Goal: Task Accomplishment & Management: Use online tool/utility

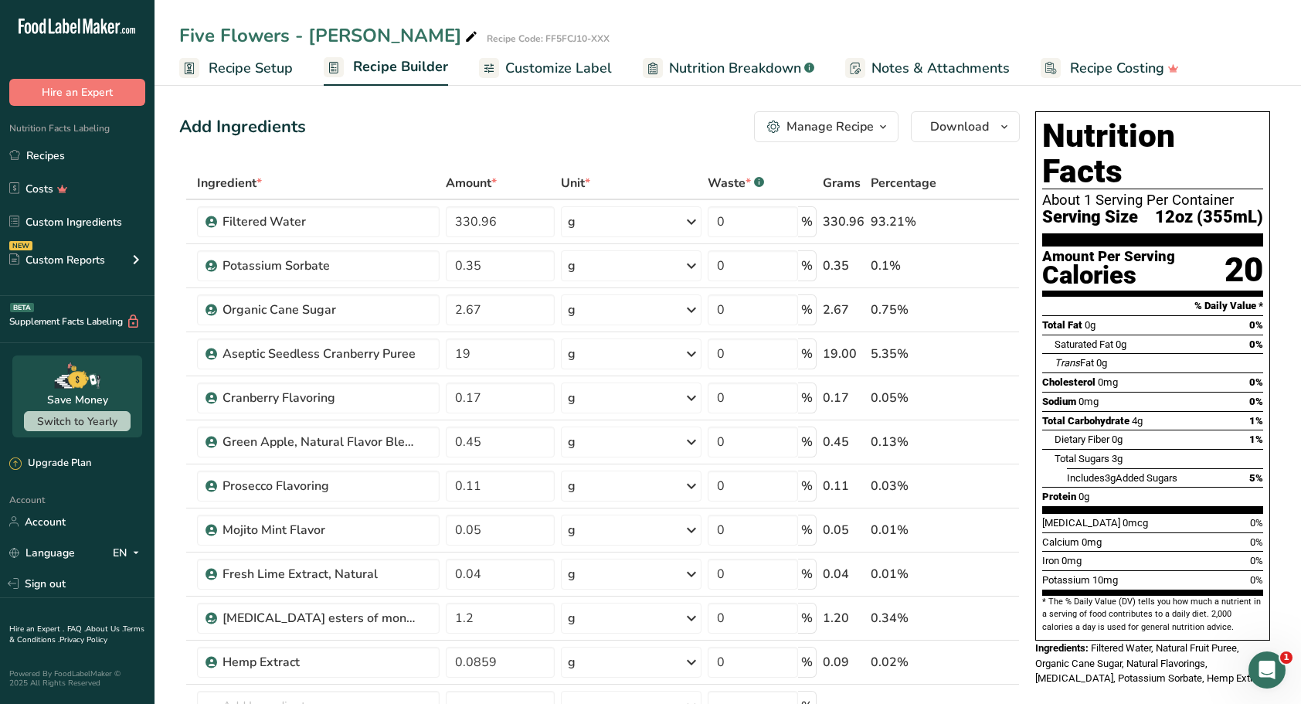
click at [32, 158] on link "Recipes" at bounding box center [77, 155] width 154 height 29
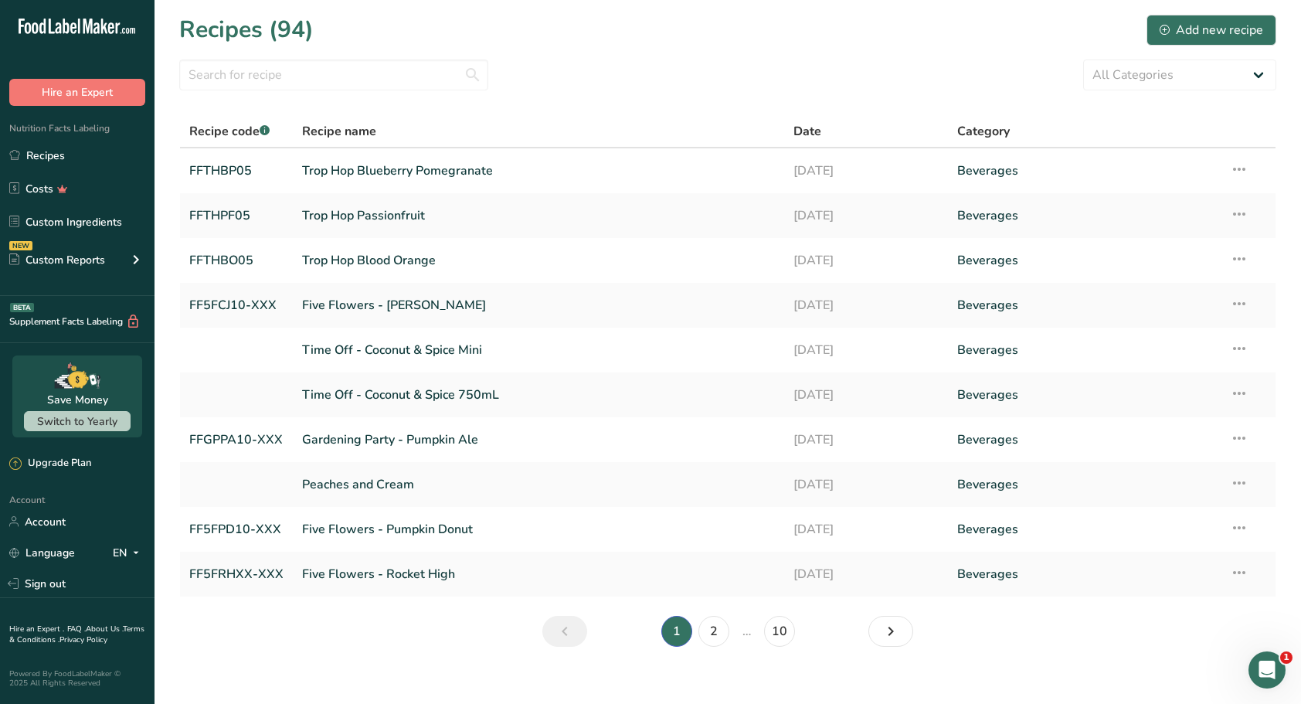
click at [399, 581] on link "Five Flowers - Rocket High" at bounding box center [538, 574] width 473 height 32
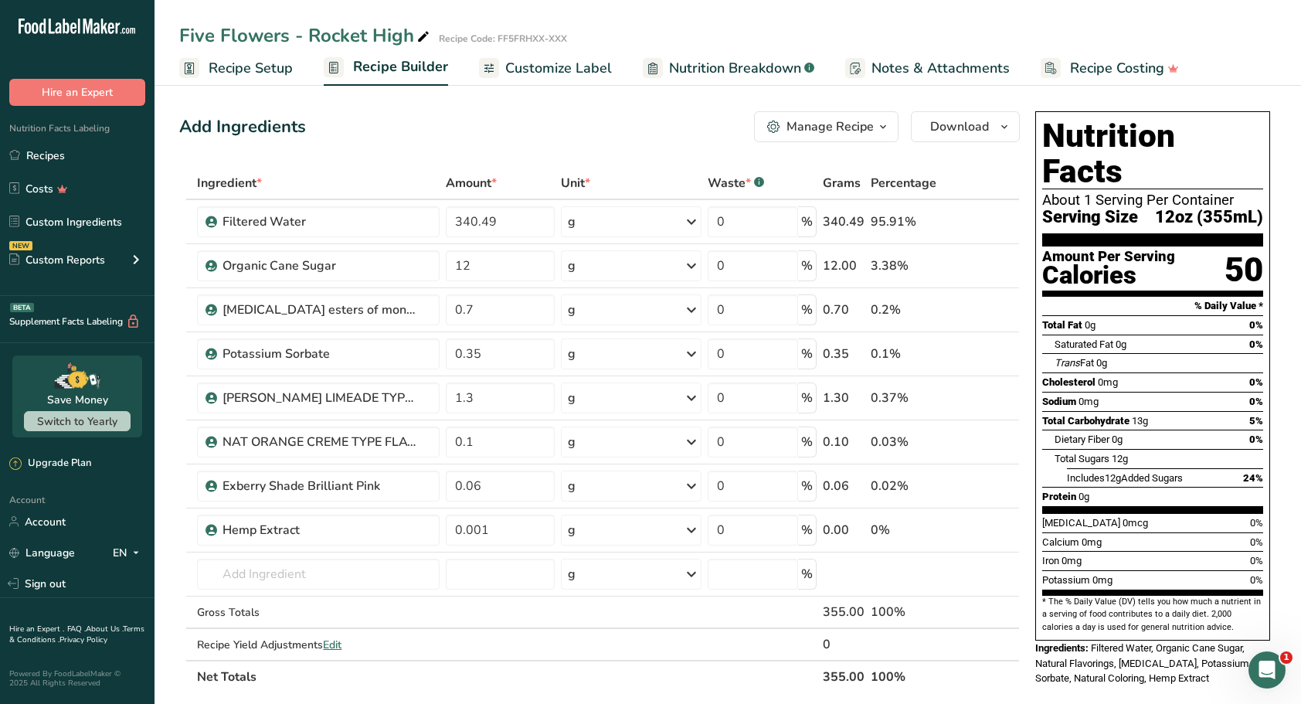
click at [986, 493] on div at bounding box center [987, 486] width 19 height 19
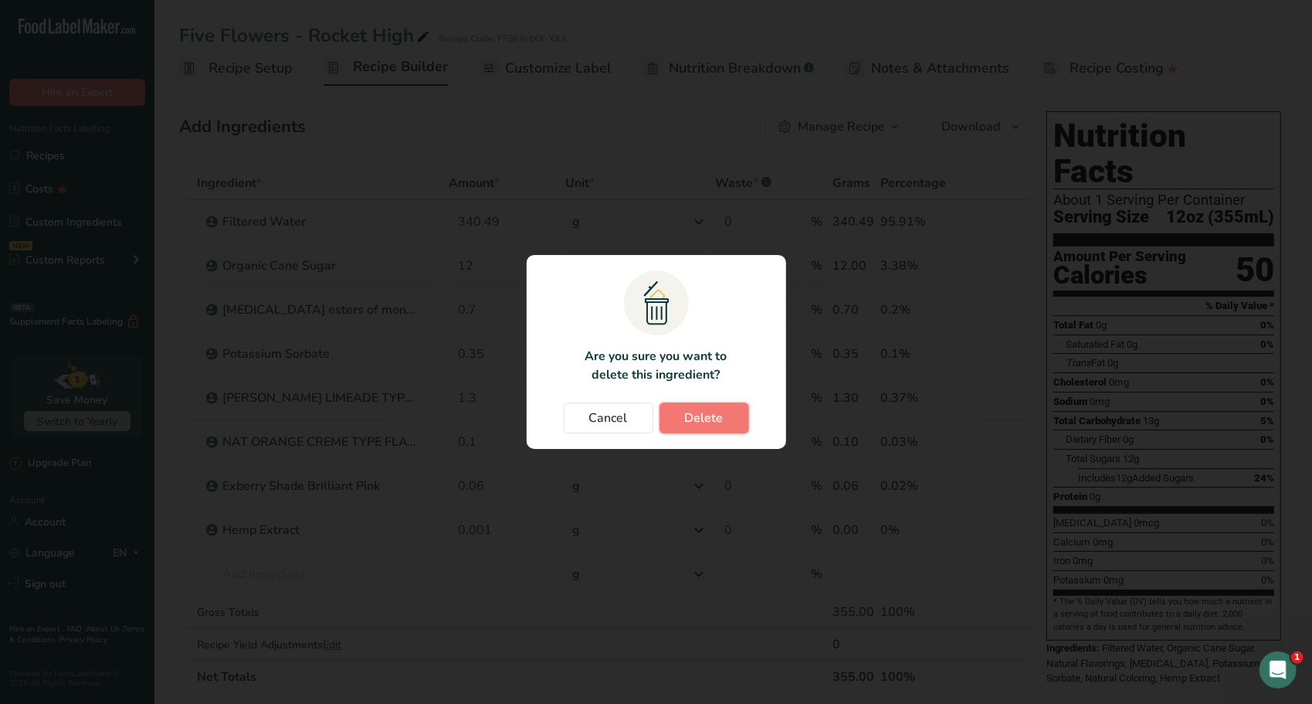
click at [716, 406] on button "Delete" at bounding box center [705, 417] width 90 height 31
type input "0.001"
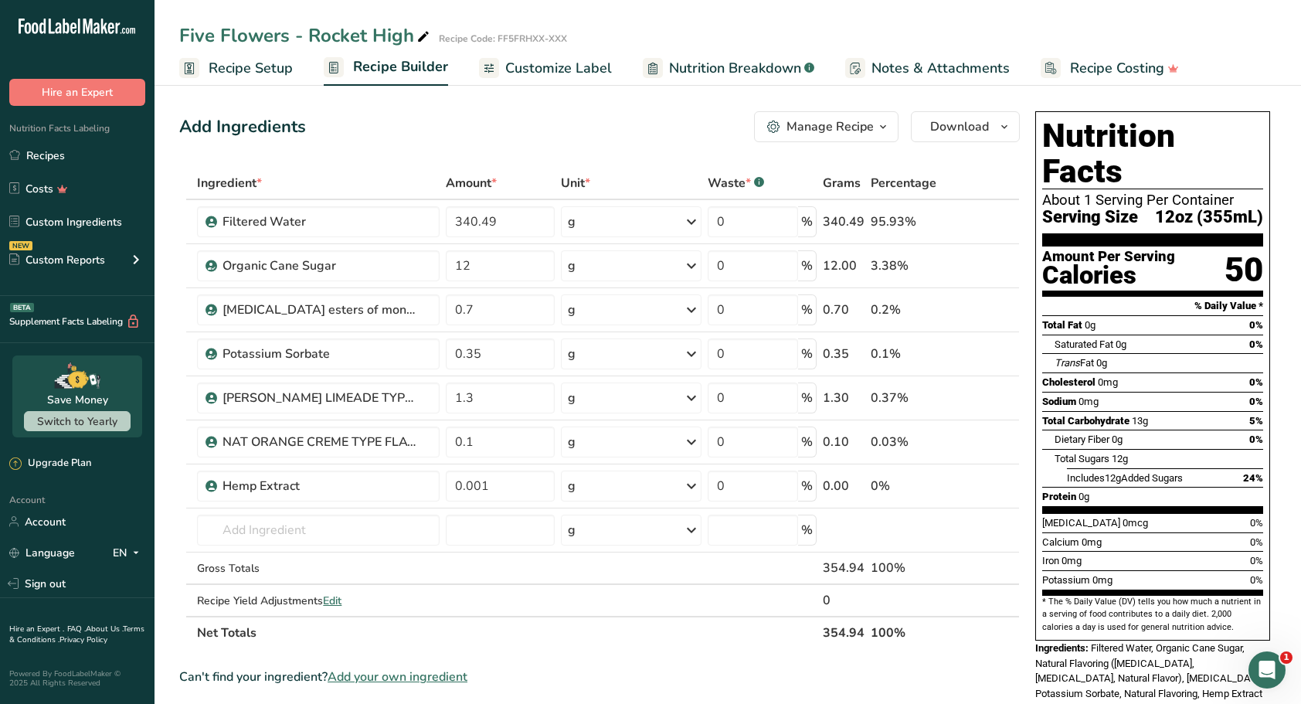
click at [52, 156] on link "Recipes" at bounding box center [77, 155] width 154 height 29
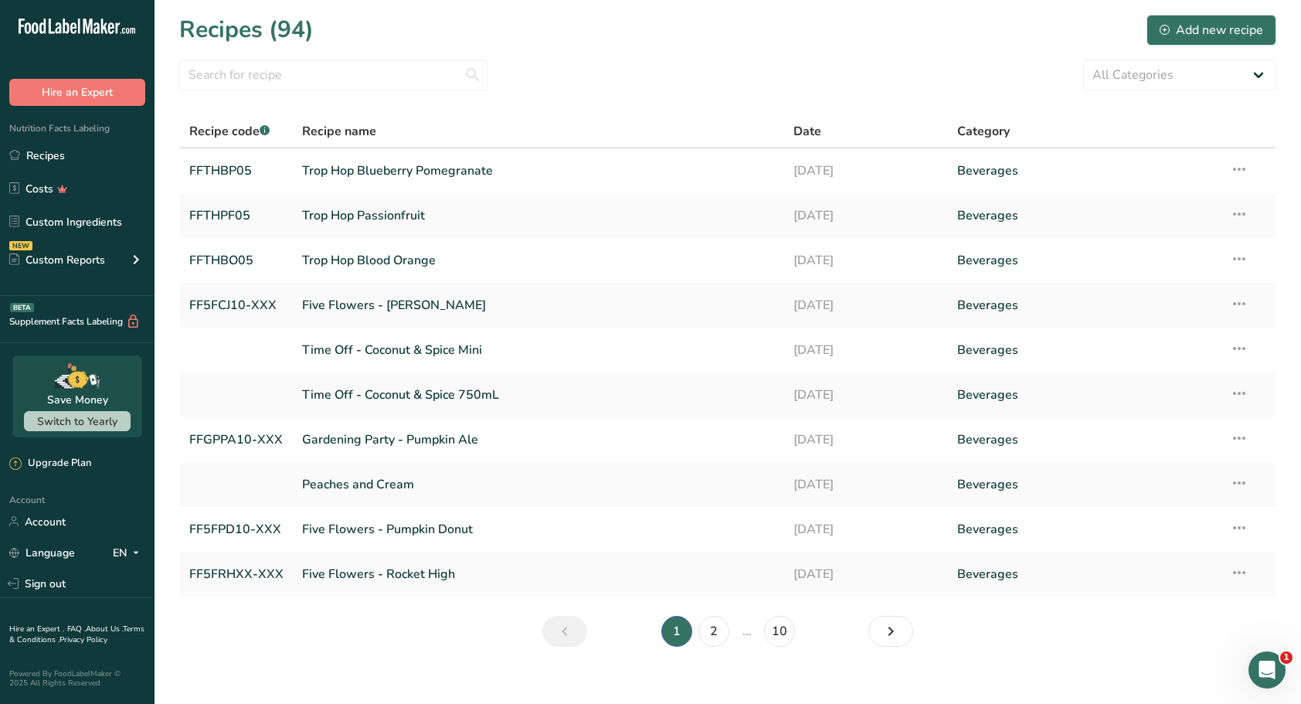
click at [429, 440] on link "Gardening Party - Pumpkin Ale" at bounding box center [538, 439] width 473 height 32
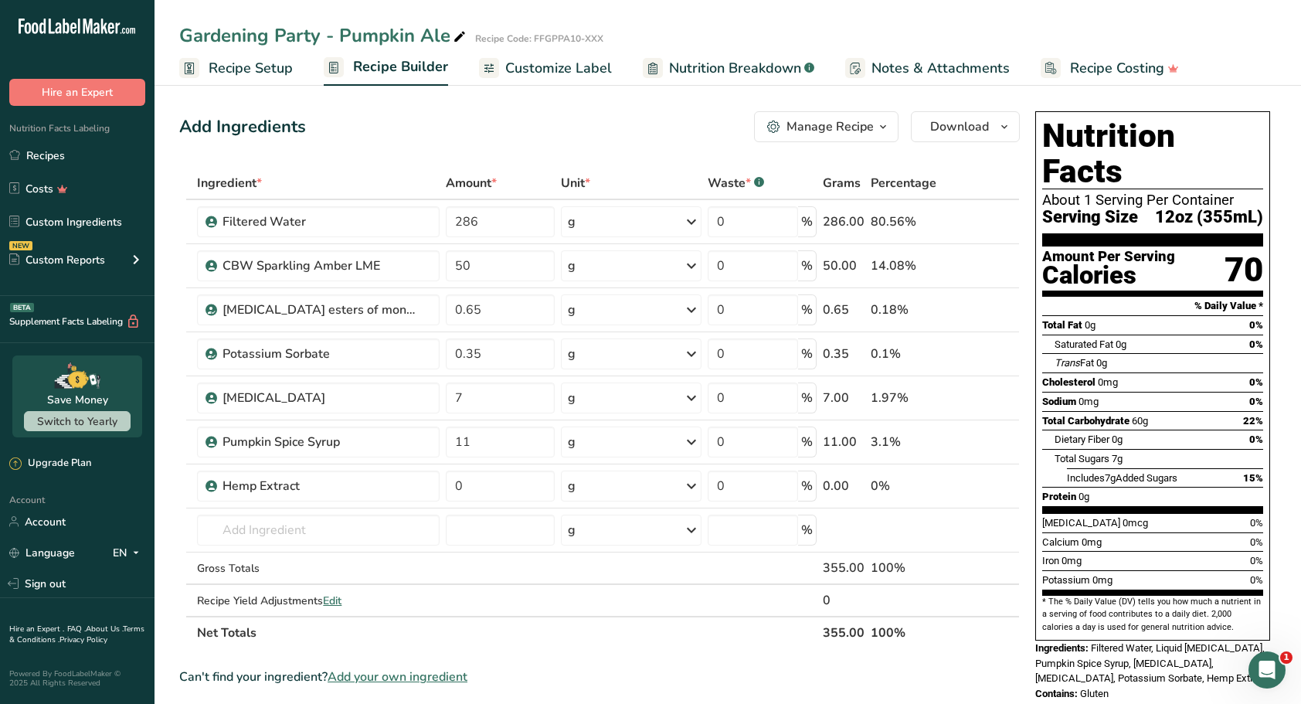
click at [49, 161] on link "Recipes" at bounding box center [77, 155] width 154 height 29
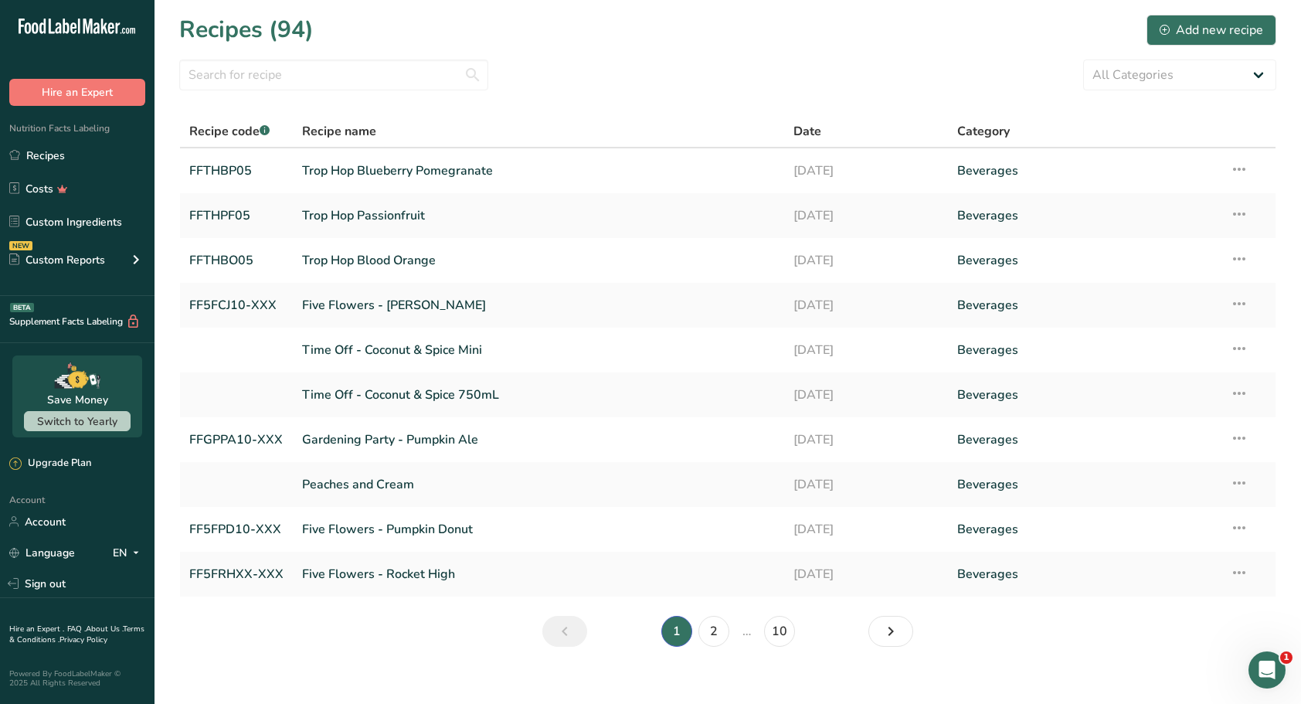
click at [372, 524] on link "Five Flowers - Pumpkin Donut" at bounding box center [538, 529] width 473 height 32
